Goal: Task Accomplishment & Management: Complete application form

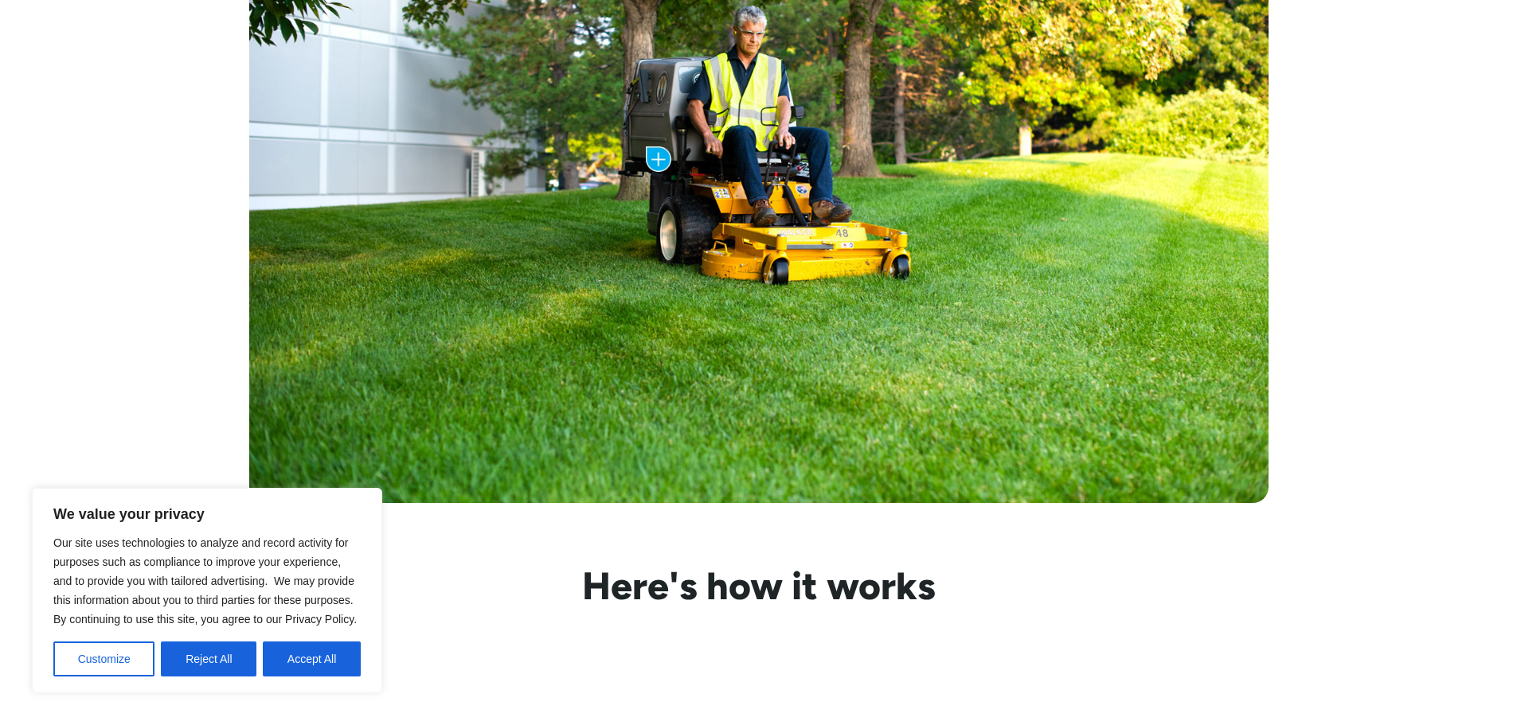
scroll to position [1115, 0]
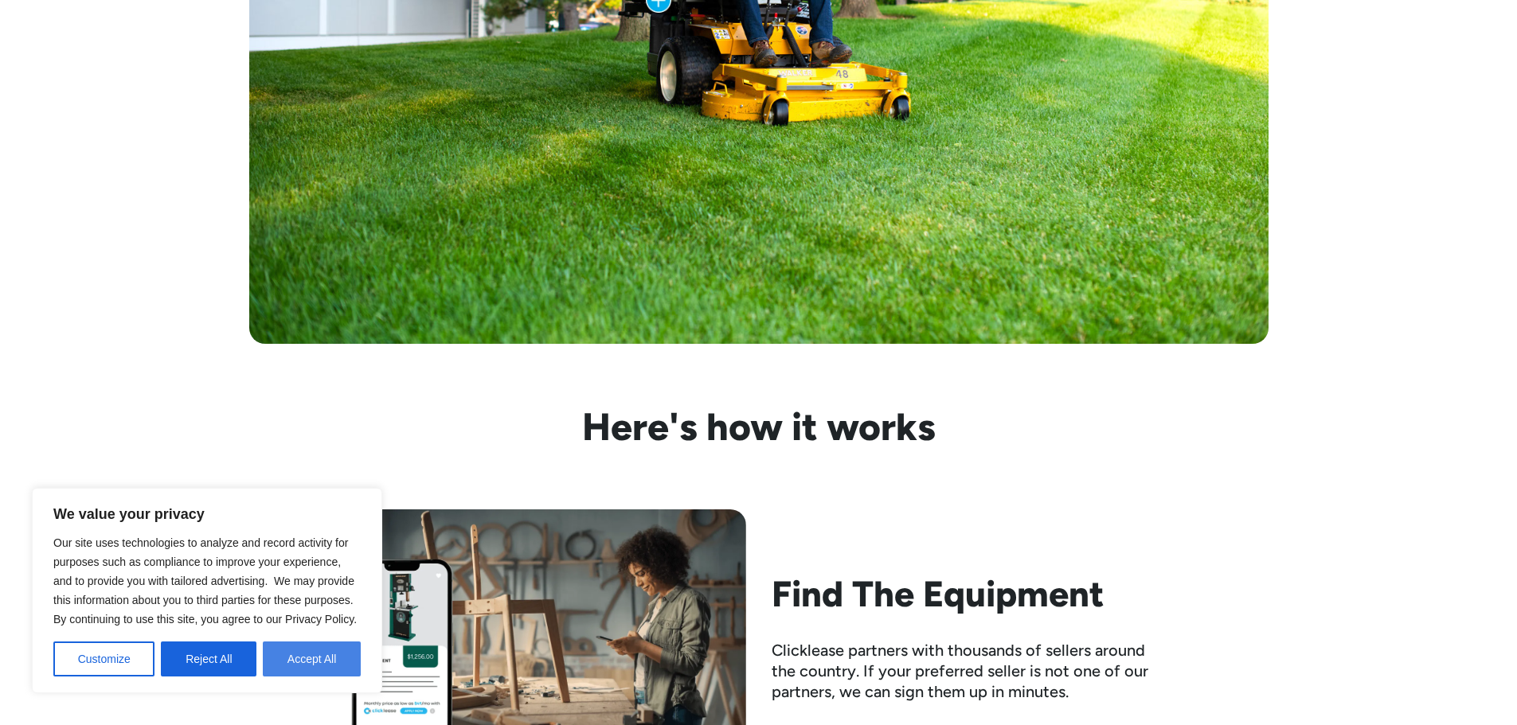
click at [315, 661] on button "Accept All" at bounding box center [312, 659] width 98 height 35
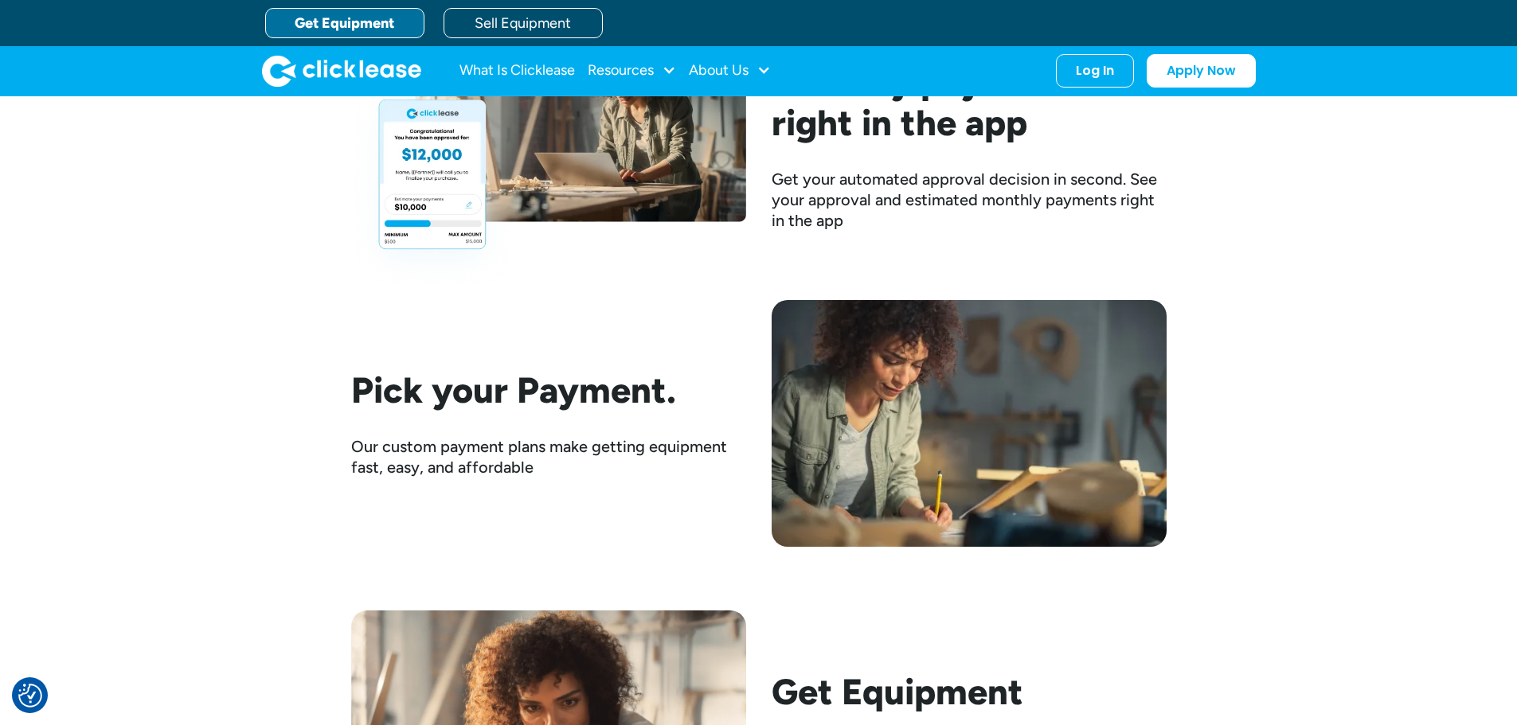
scroll to position [2229, 0]
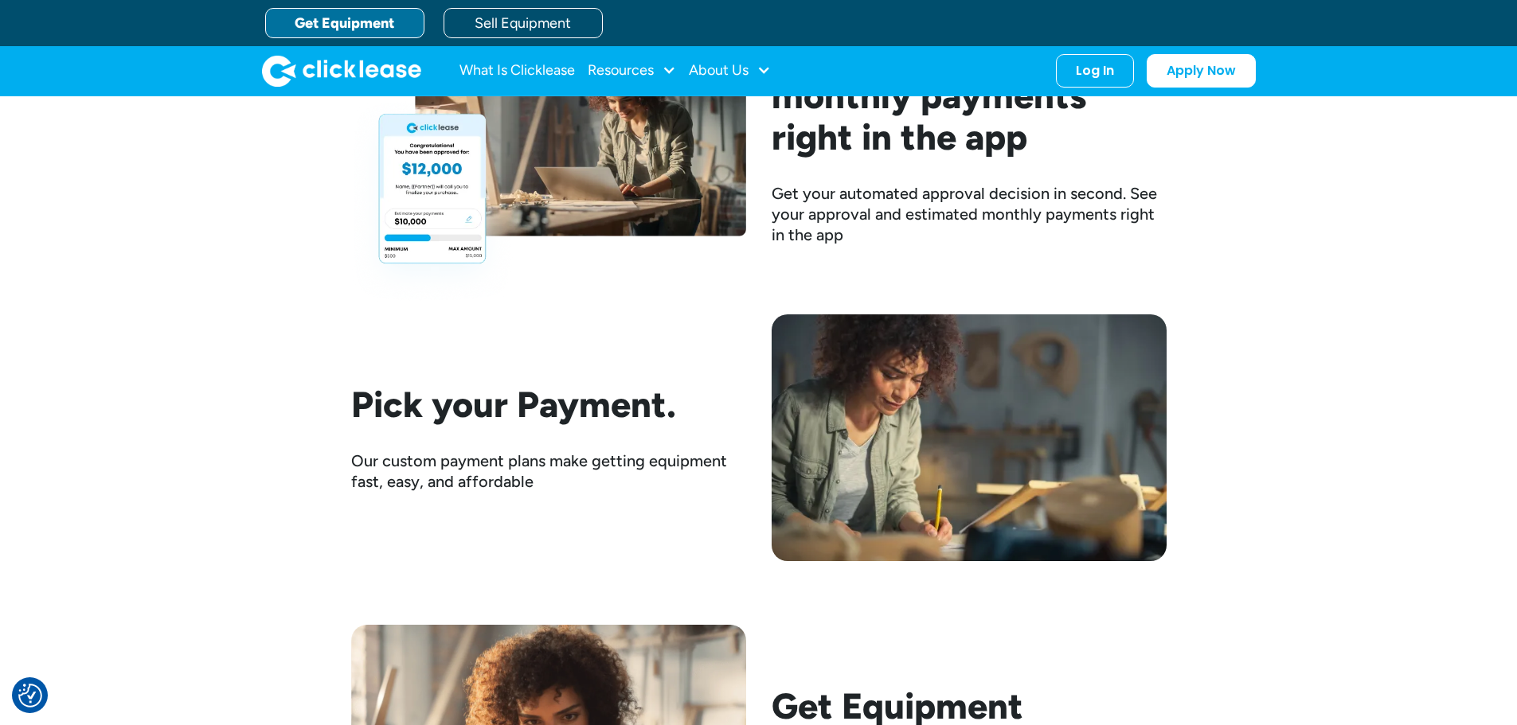
click at [331, 18] on link "Get Equipment" at bounding box center [344, 23] width 159 height 30
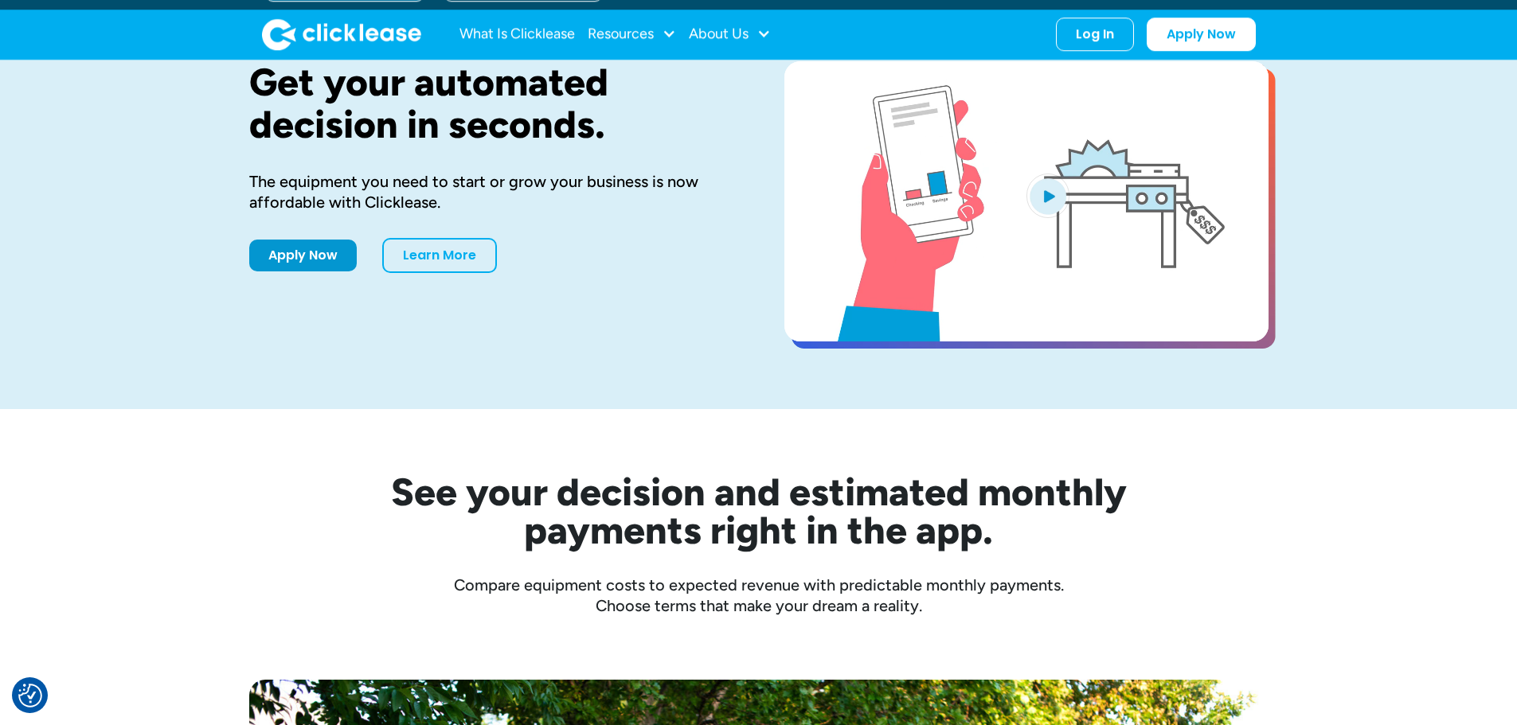
scroll to position [80, 0]
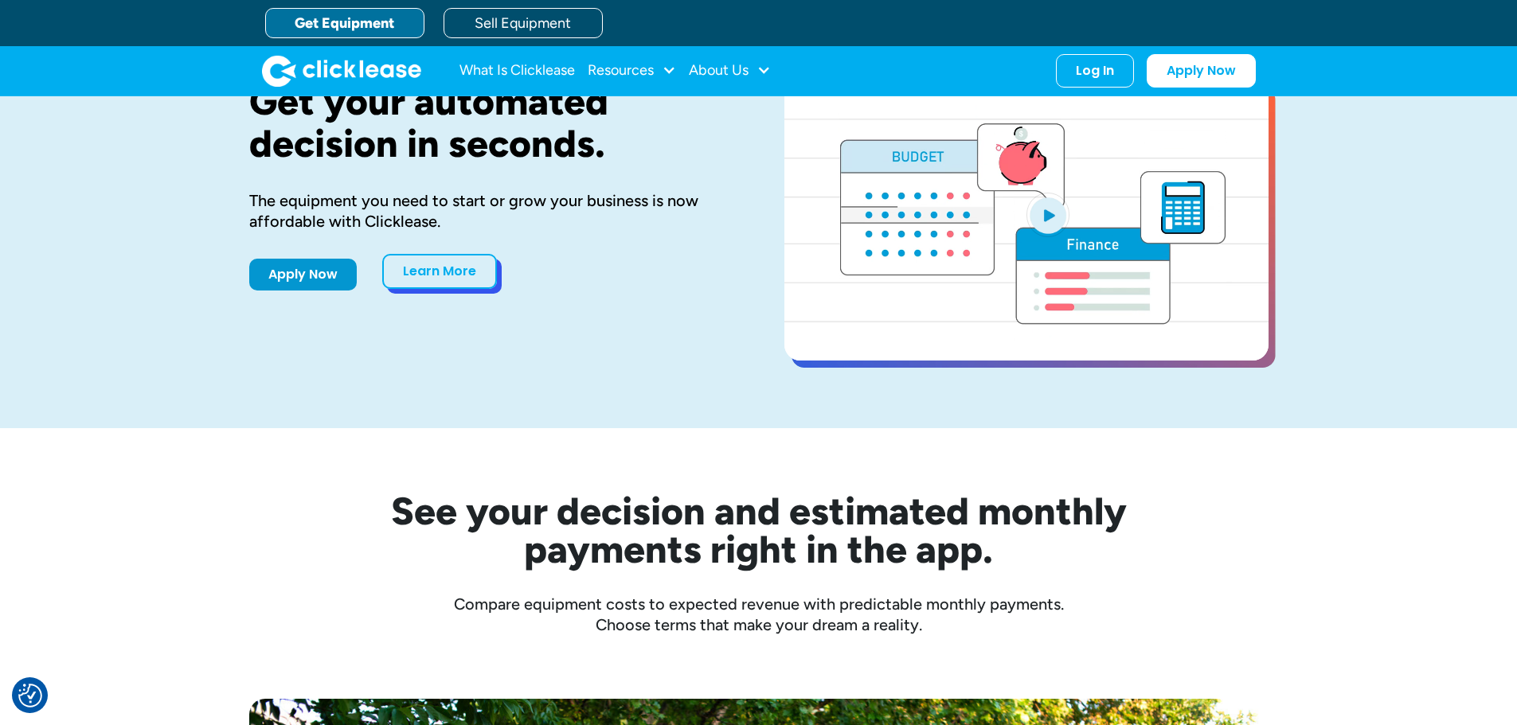
click at [449, 282] on link "Learn More" at bounding box center [439, 271] width 115 height 35
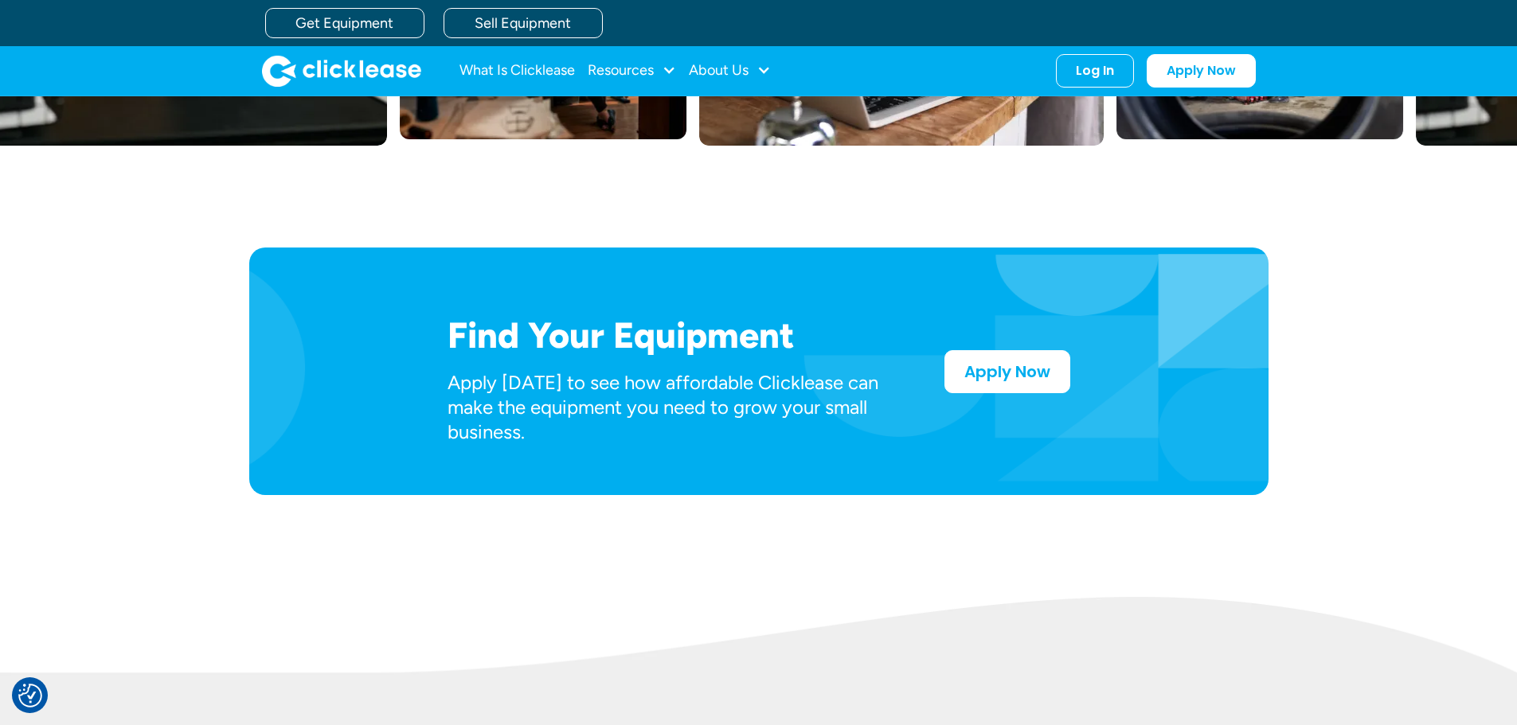
scroll to position [637, 0]
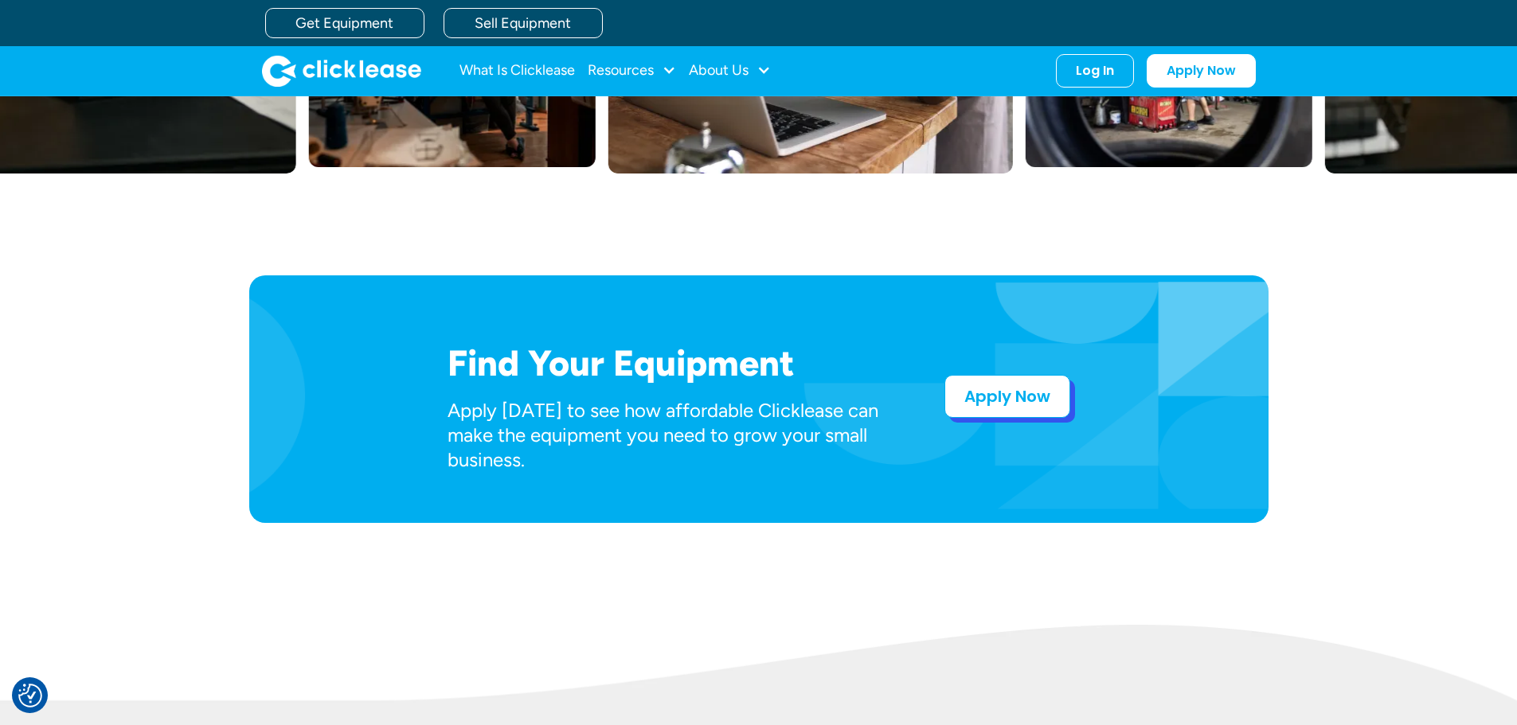
click at [1018, 390] on link "Apply Now" at bounding box center [1007, 396] width 126 height 43
